Goal: Information Seeking & Learning: Learn about a topic

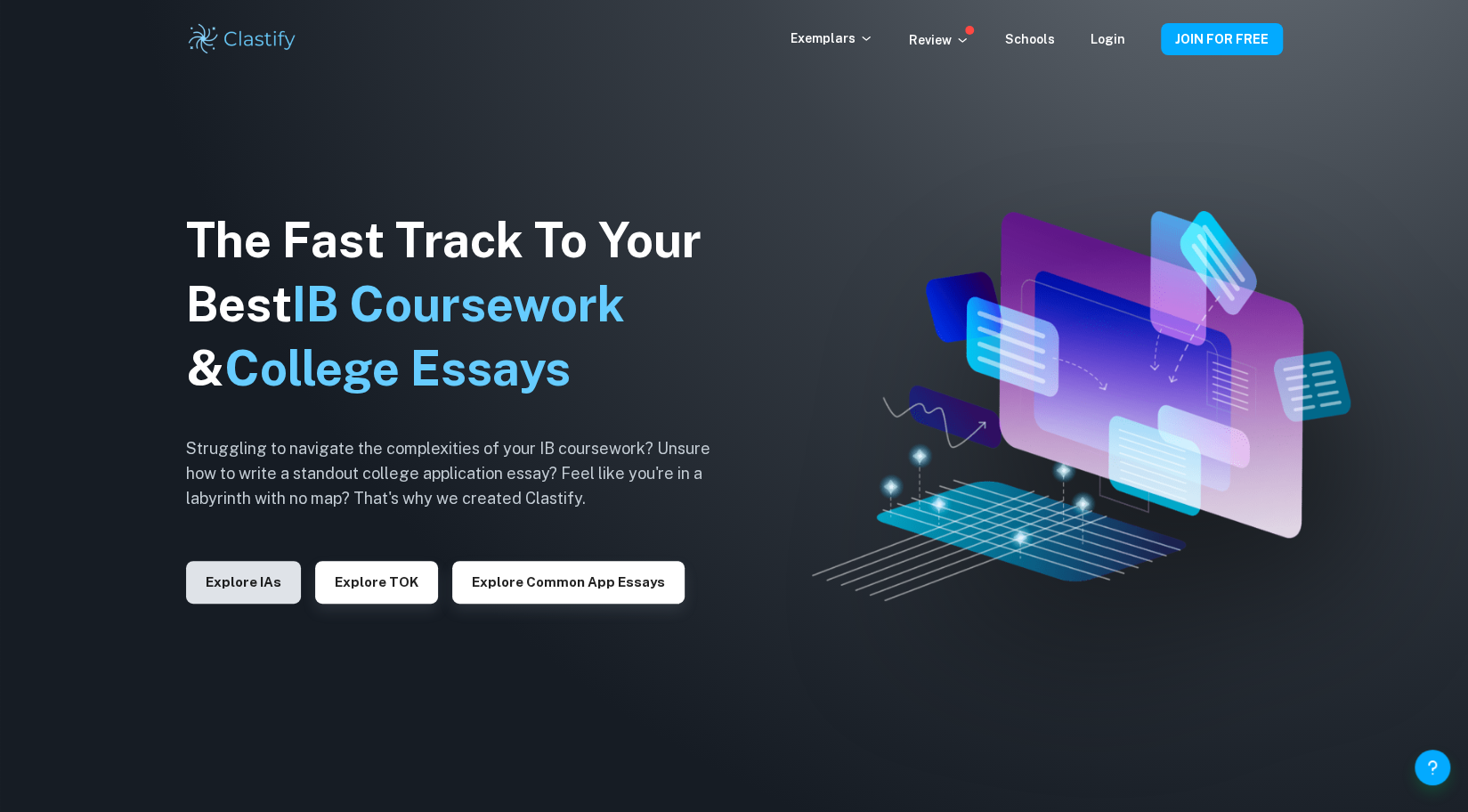
click at [262, 585] on button "Explore IAs" at bounding box center [243, 581] width 115 height 42
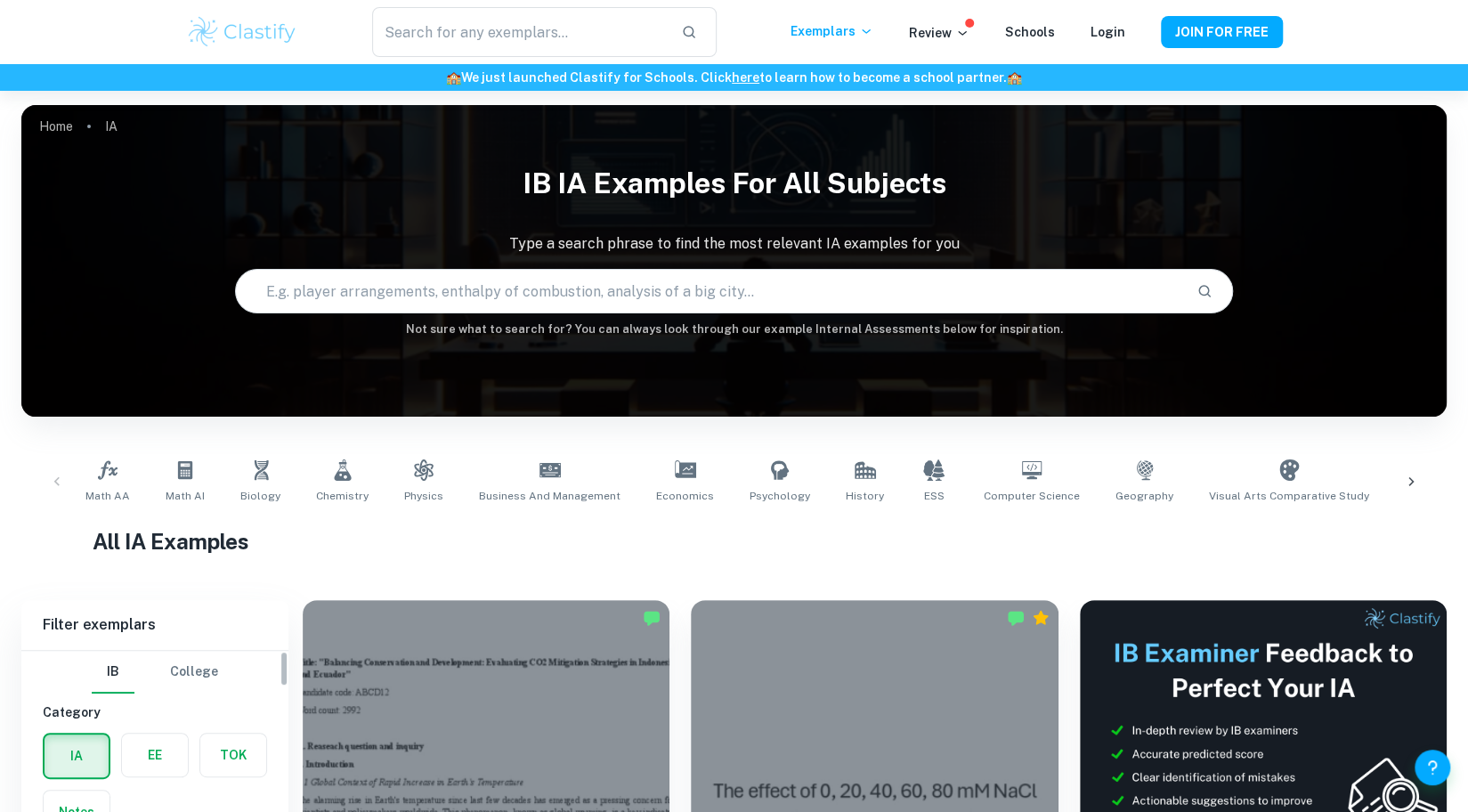
scroll to position [267, 0]
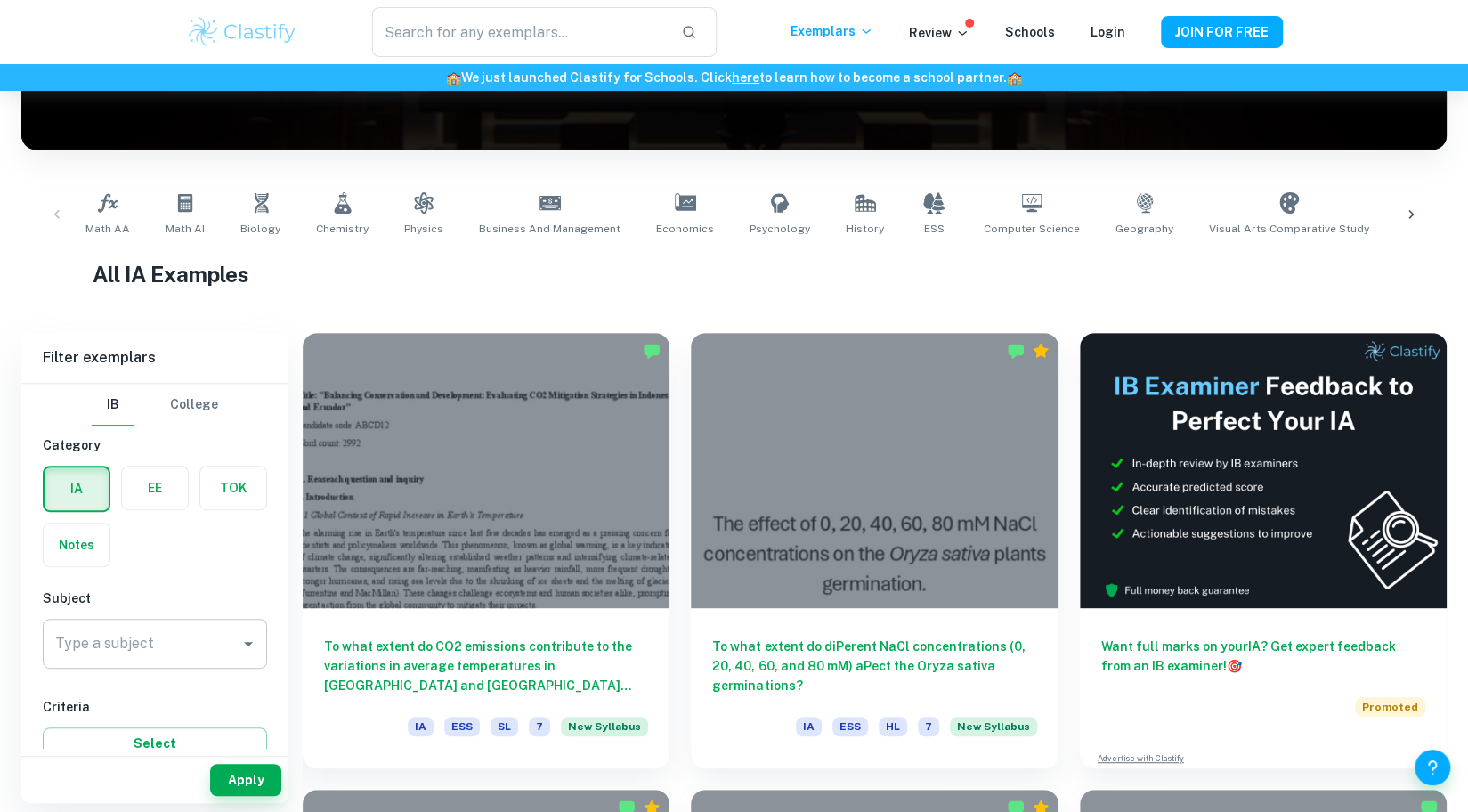
click at [174, 635] on input "Type a subject" at bounding box center [142, 643] width 182 height 33
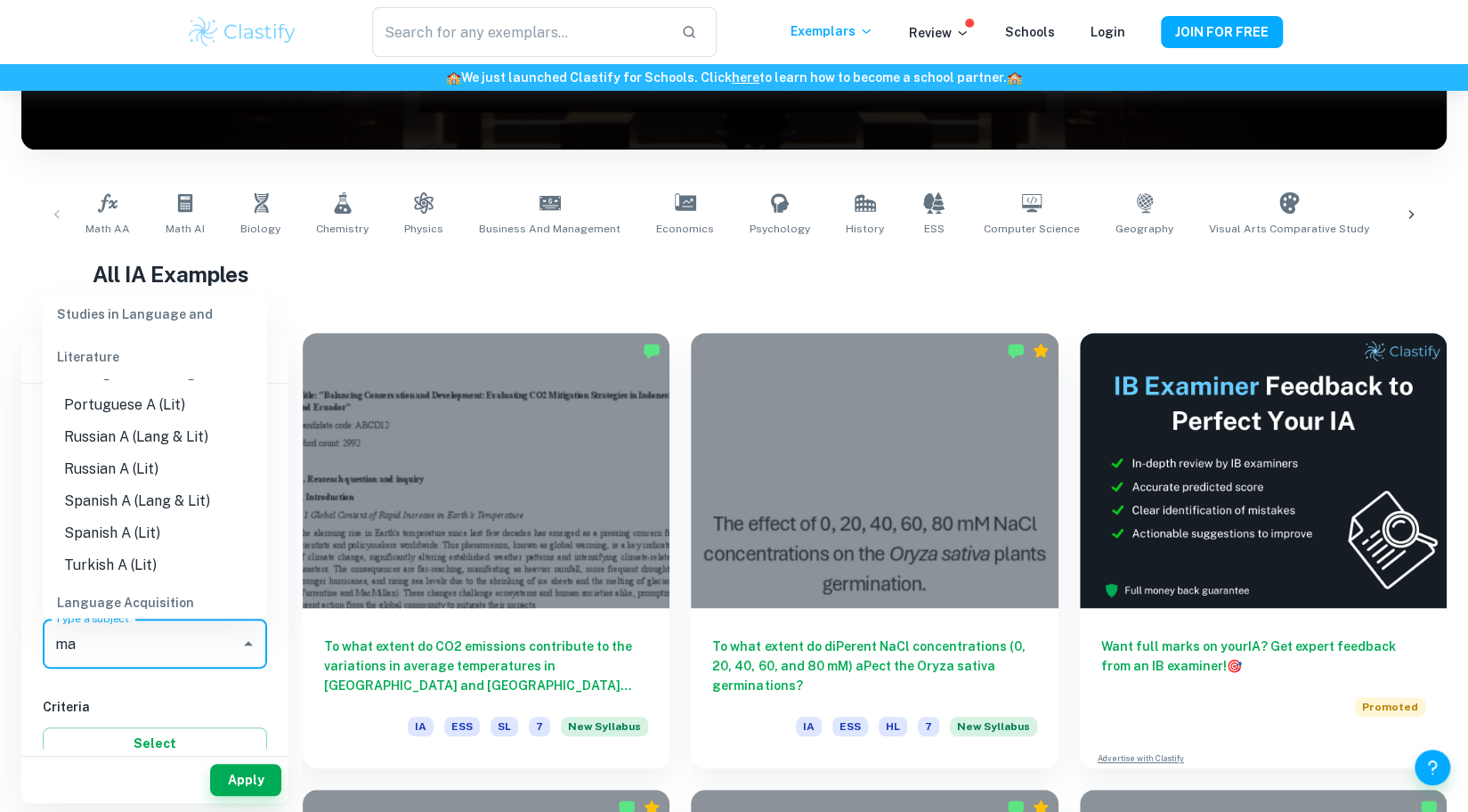
scroll to position [0, 0]
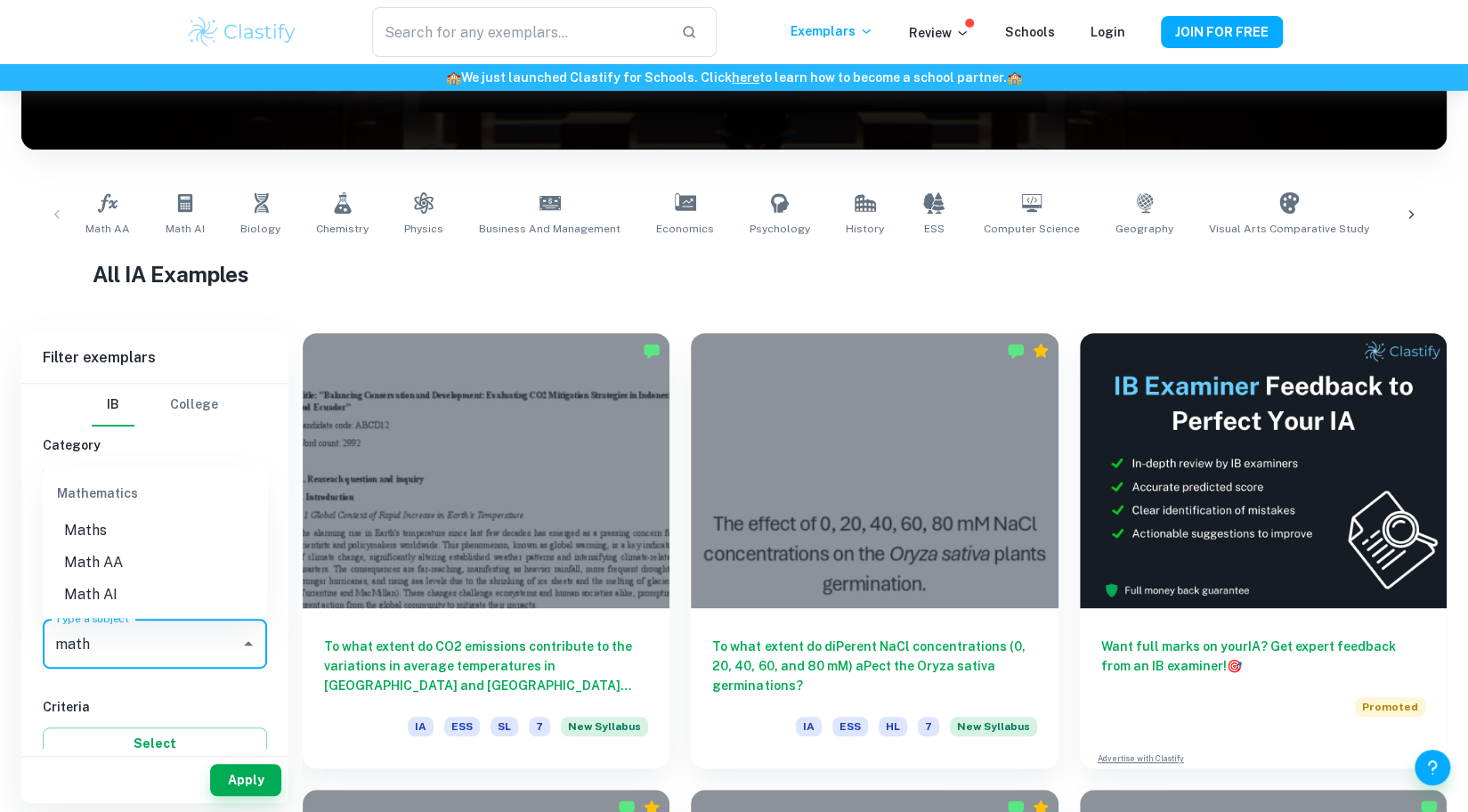
click at [150, 551] on li "Math AA" at bounding box center [154, 562] width 224 height 32
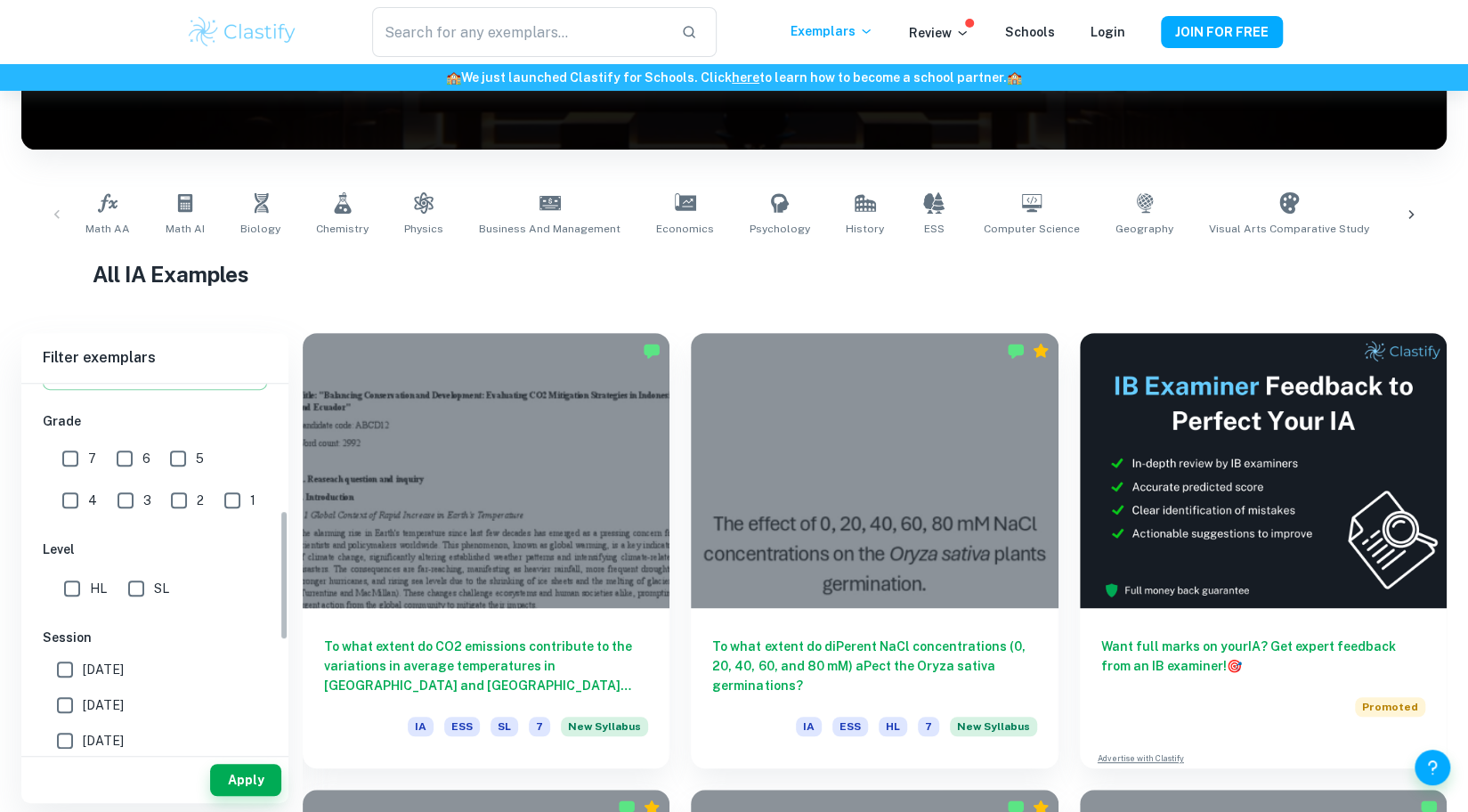
scroll to position [356, 0]
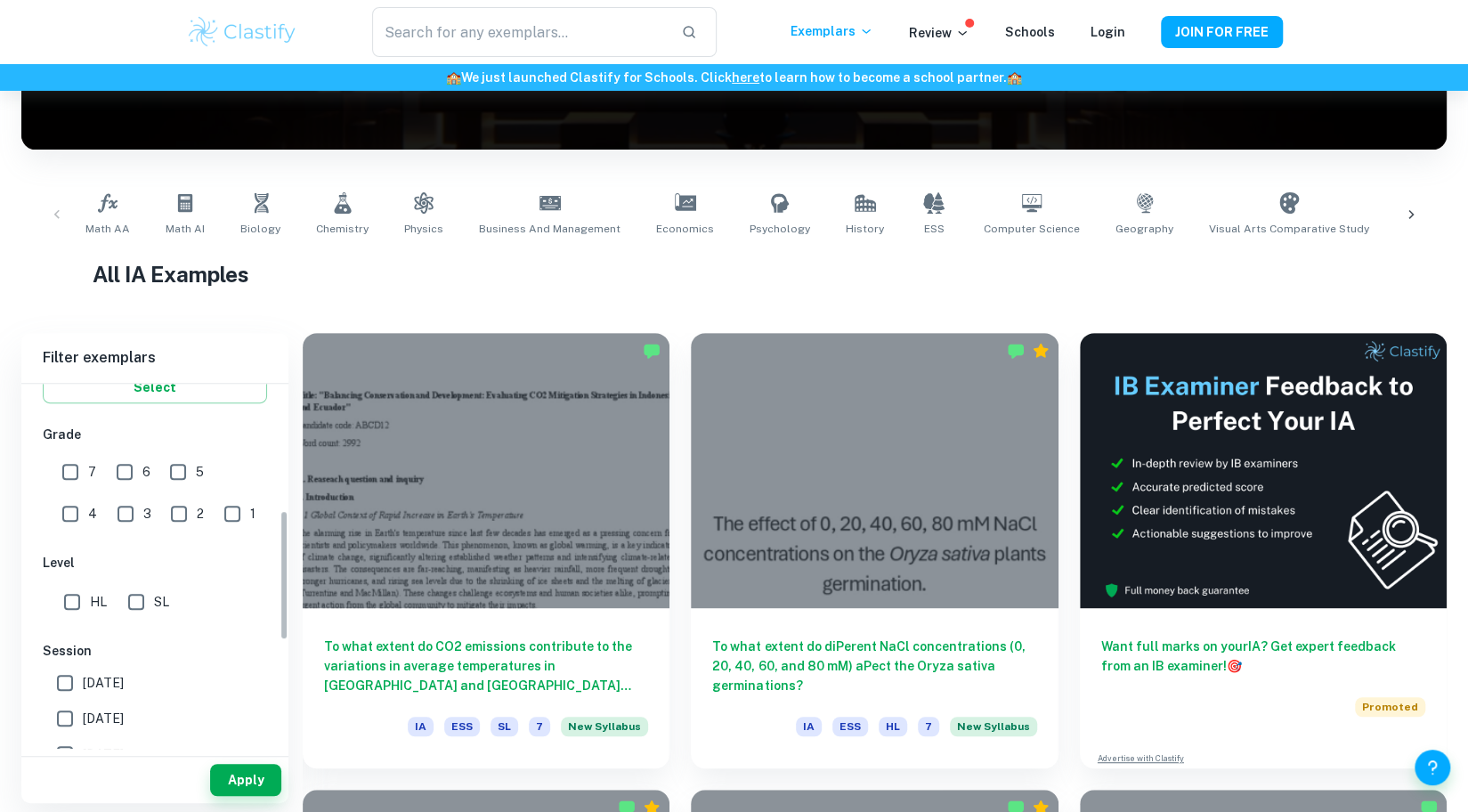
type input "Math AA"
click at [75, 476] on input "7" at bounding box center [70, 472] width 35 height 35
checkbox input "true"
click at [71, 608] on input "HL" at bounding box center [72, 602] width 35 height 35
checkbox input "true"
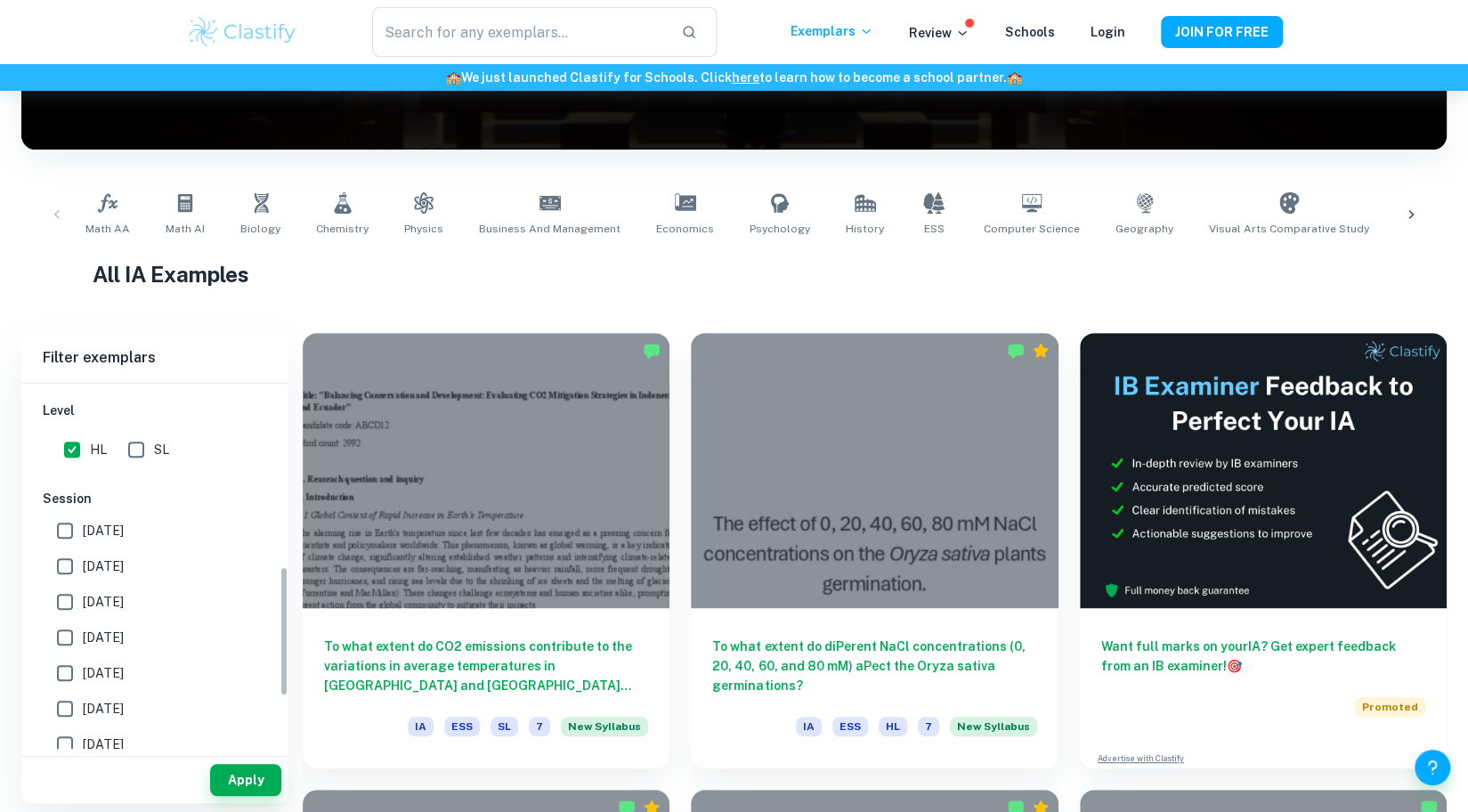
scroll to position [534, 0]
click at [105, 503] on span "[DATE]" at bounding box center [103, 504] width 41 height 20
click at [83, 503] on input "[DATE]" at bounding box center [65, 504] width 35 height 35
checkbox input "true"
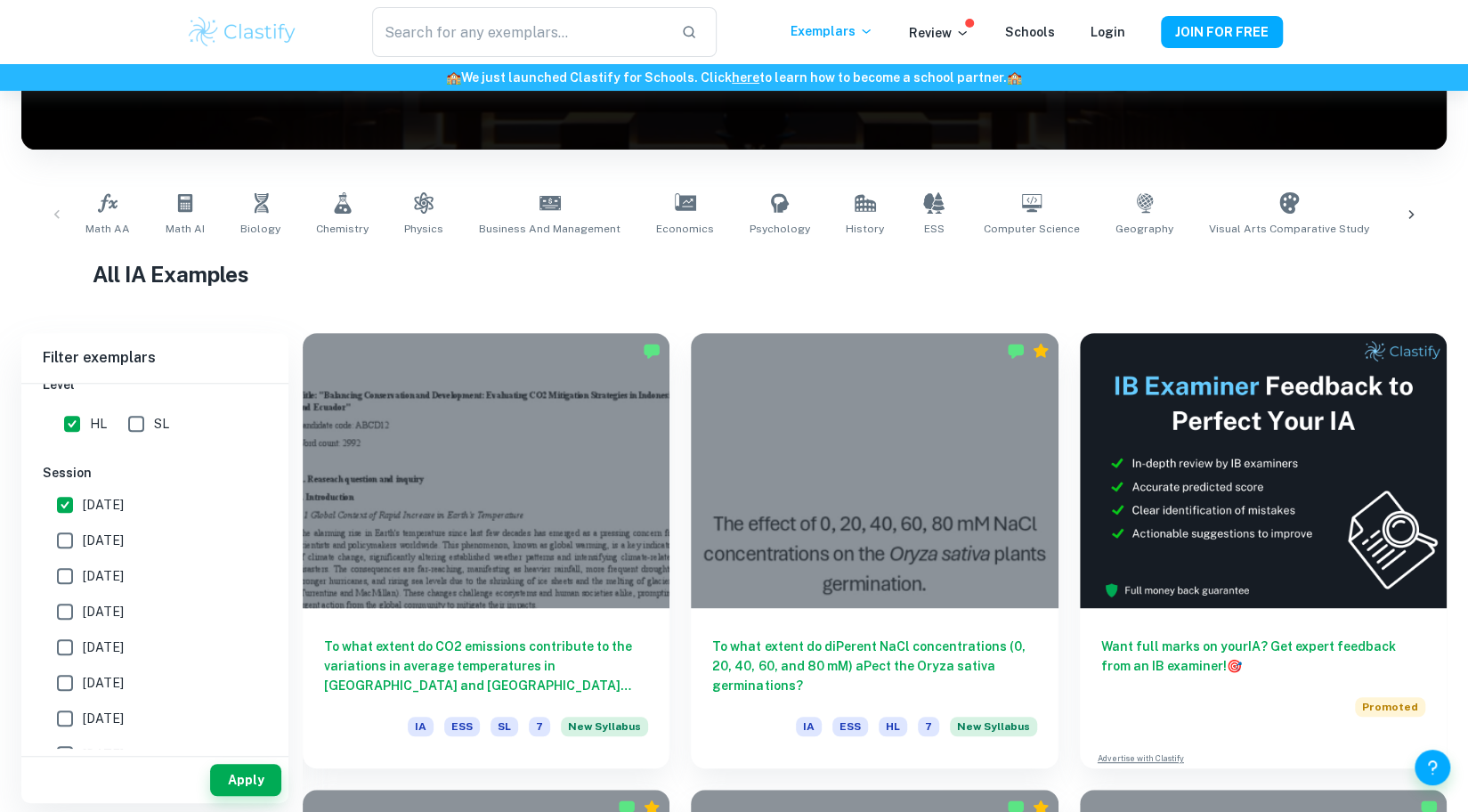
click at [97, 527] on label "[DATE]" at bounding box center [149, 540] width 206 height 35
click at [83, 527] on input "[DATE]" at bounding box center [65, 540] width 35 height 35
click at [89, 533] on span "[DATE]" at bounding box center [103, 541] width 41 height 20
click at [83, 533] on input "[DATE]" at bounding box center [65, 540] width 35 height 35
checkbox input "false"
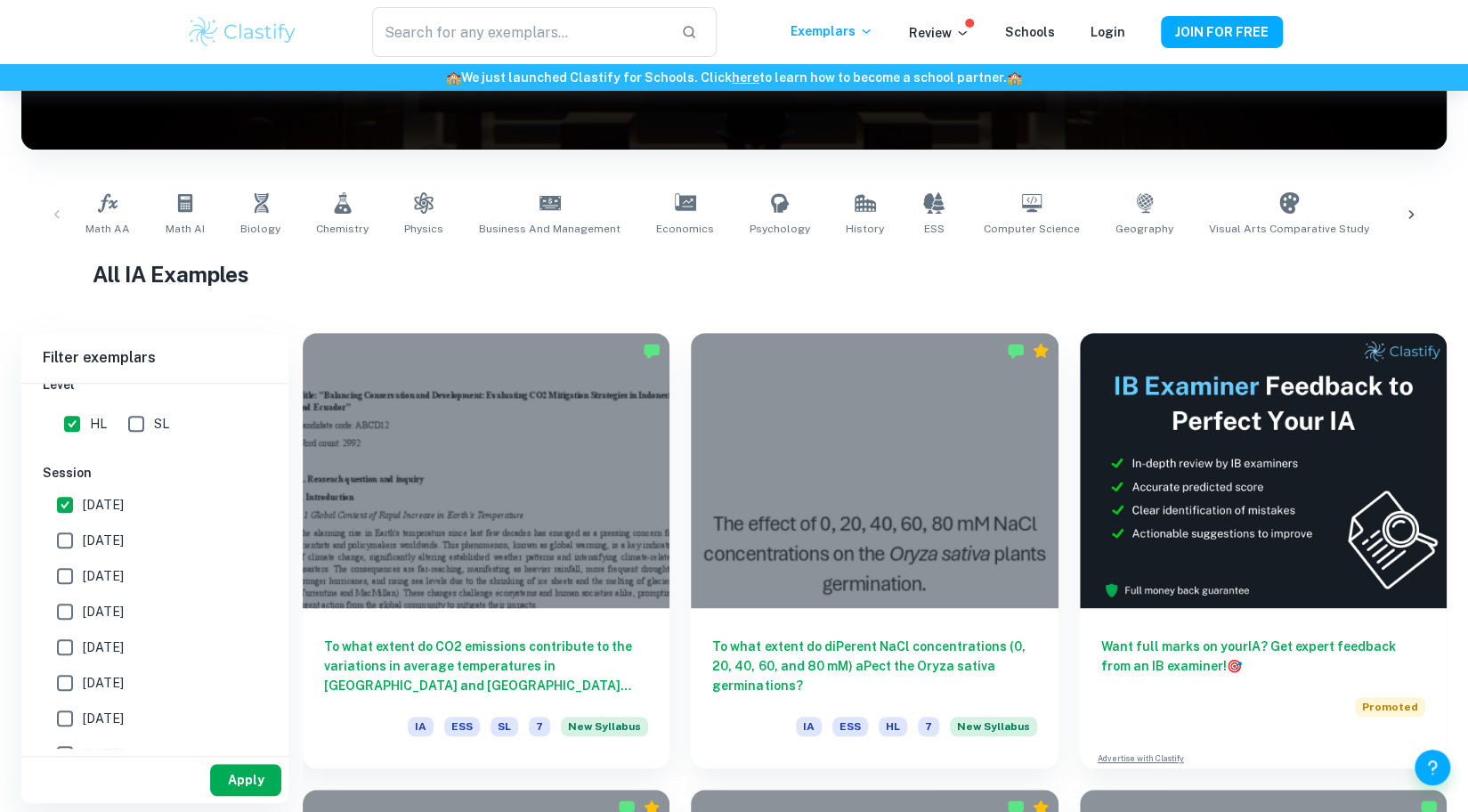
click at [246, 791] on div "Apply" at bounding box center [155, 780] width 267 height 46
click at [246, 791] on button "Apply" at bounding box center [246, 780] width 71 height 32
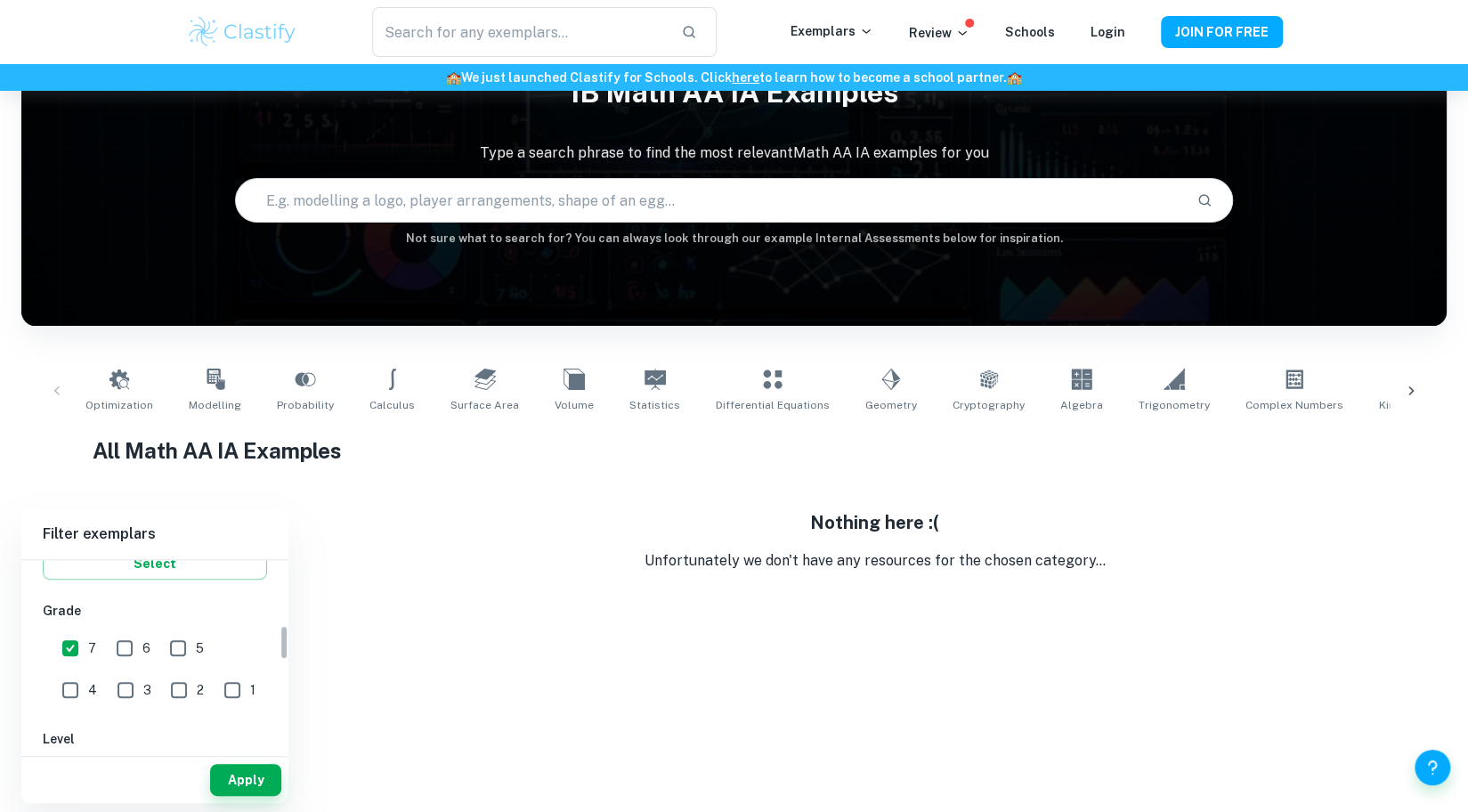
scroll to position [623, 0]
click at [112, 632] on span "[DATE]" at bounding box center [103, 627] width 41 height 20
click at [83, 632] on input "[DATE]" at bounding box center [65, 627] width 35 height 35
checkbox input "true"
click at [124, 668] on span "[DATE]" at bounding box center [103, 664] width 41 height 20
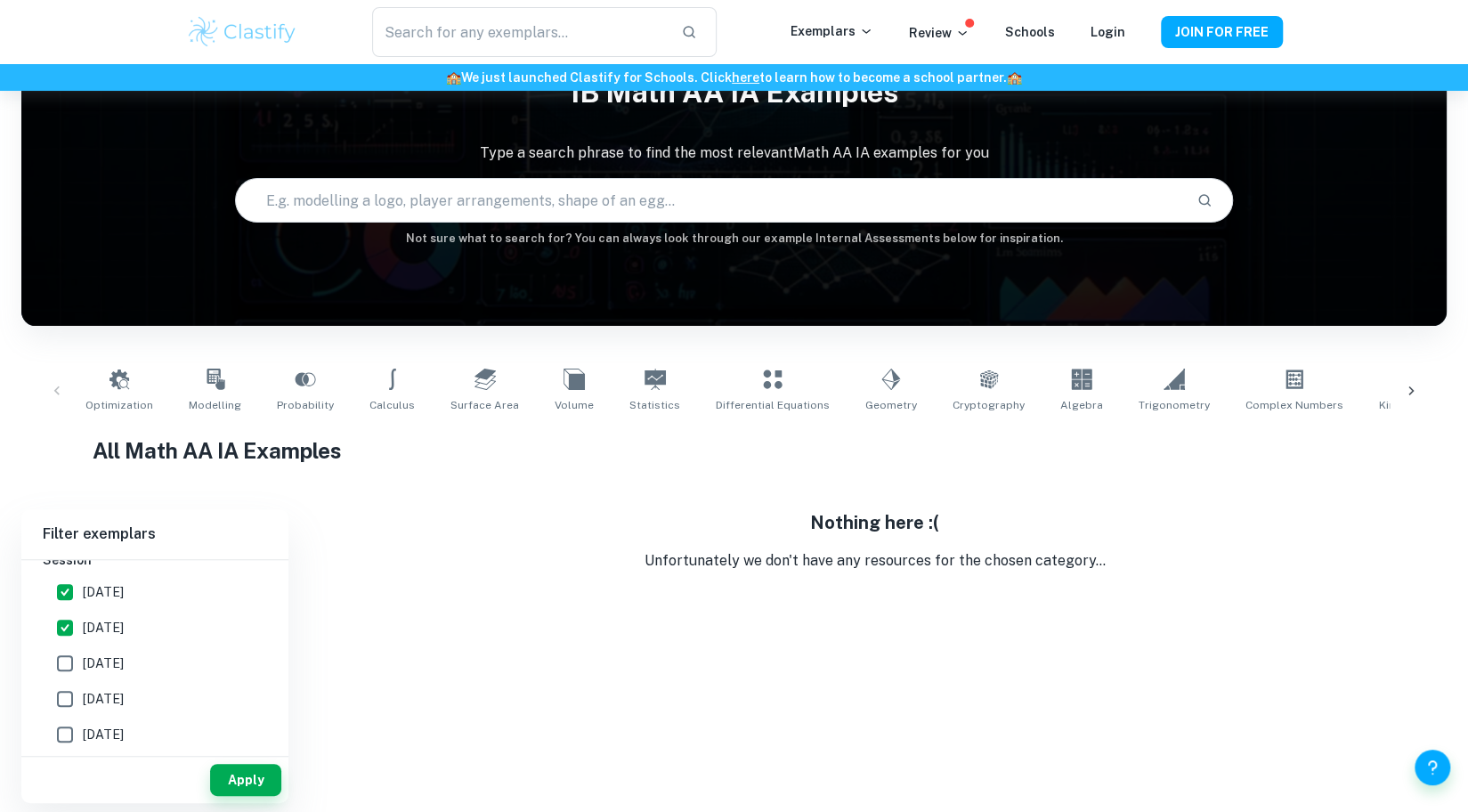
click at [83, 668] on input "[DATE]" at bounding box center [65, 663] width 35 height 35
checkbox input "true"
click at [234, 777] on button "Apply" at bounding box center [246, 780] width 71 height 32
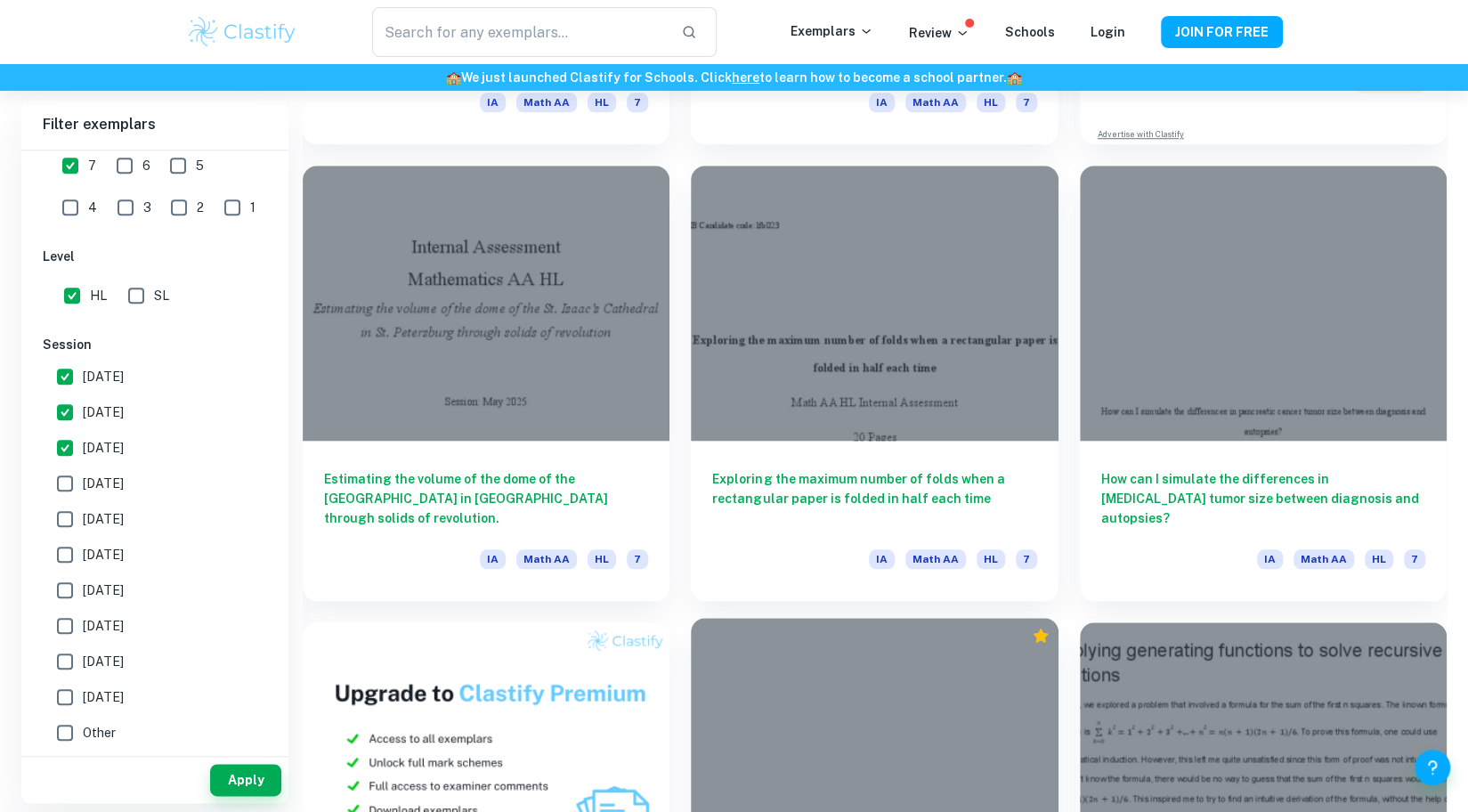
scroll to position [881, 0]
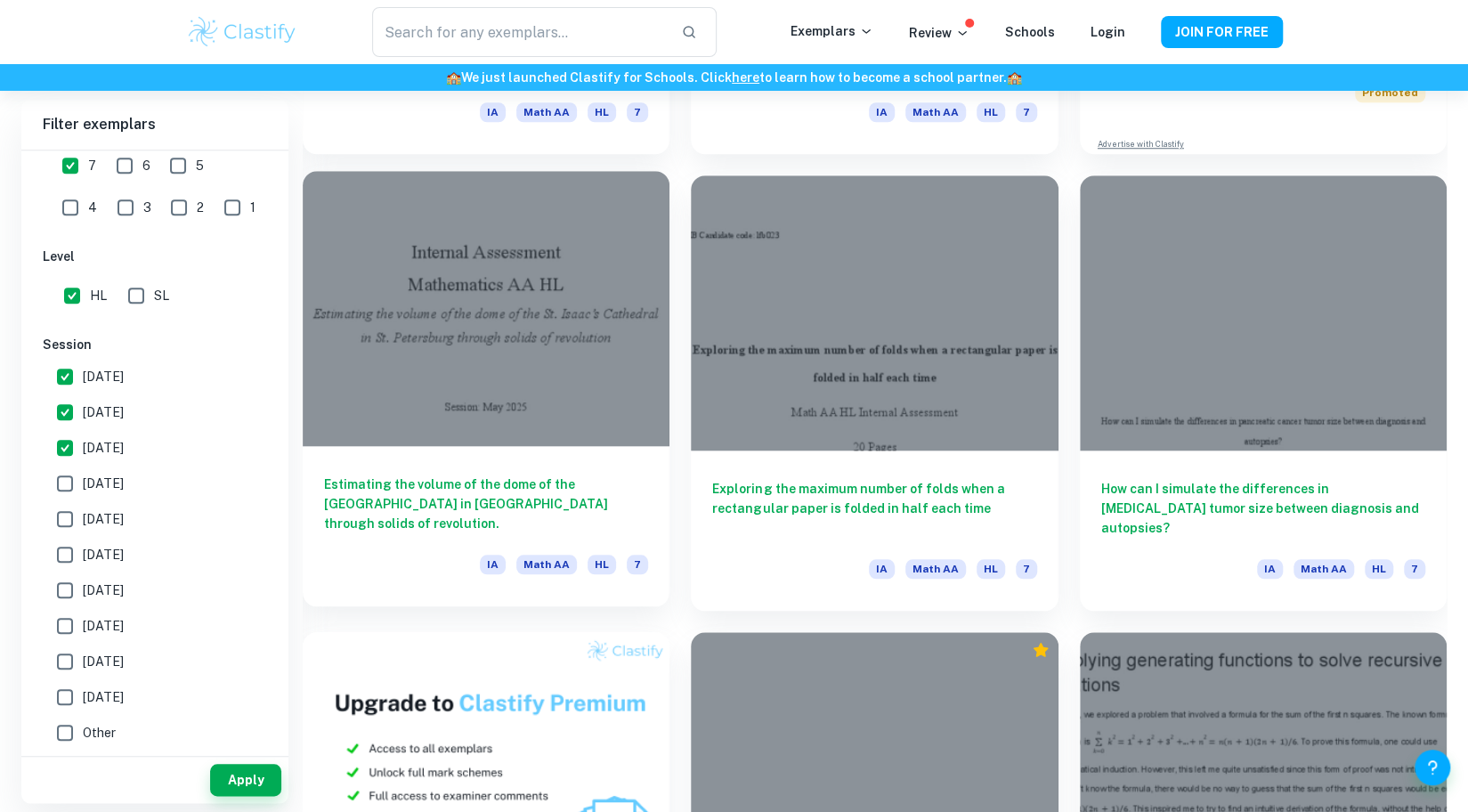
click at [560, 405] on div at bounding box center [486, 309] width 367 height 275
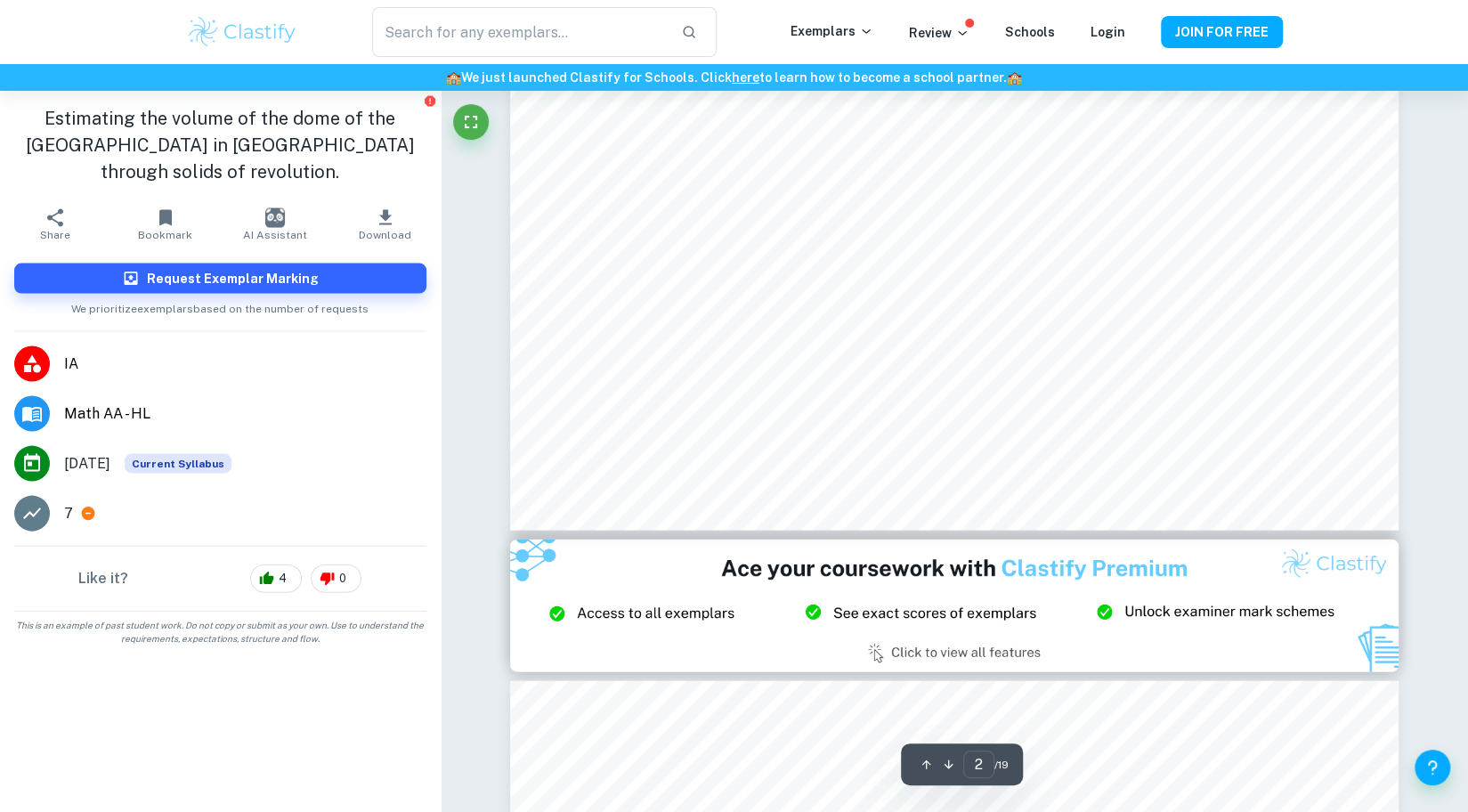
scroll to position [2047, 0]
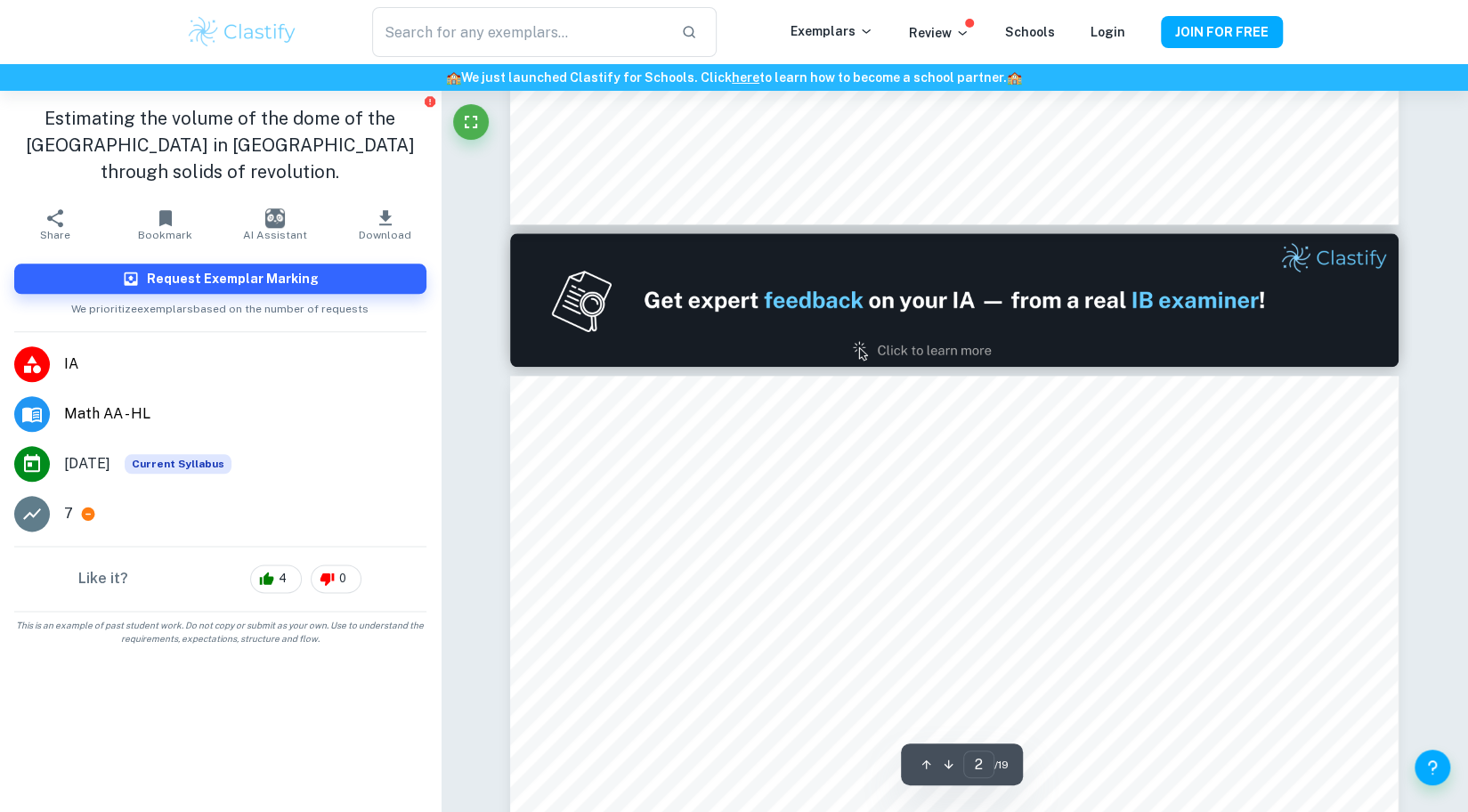
type input "1"
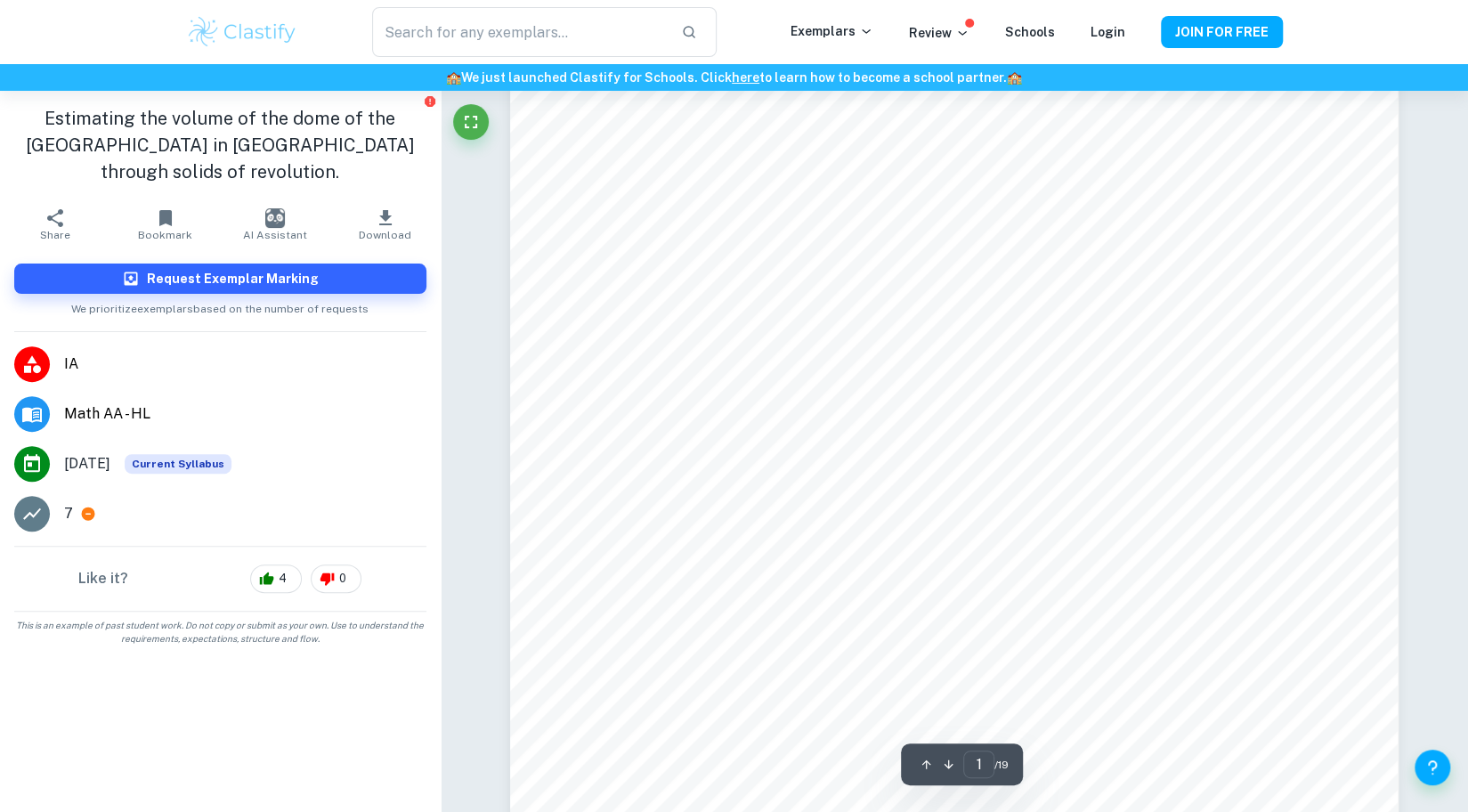
scroll to position [0, 0]
